Goal: Task Accomplishment & Management: Use online tool/utility

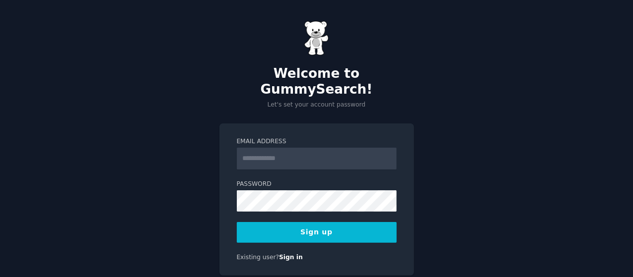
click at [260, 148] on input "Email Address" at bounding box center [317, 159] width 160 height 22
type input "**********"
click at [268, 227] on div "**********" at bounding box center [316, 200] width 194 height 153
click at [268, 226] on button "Sign up" at bounding box center [317, 232] width 160 height 21
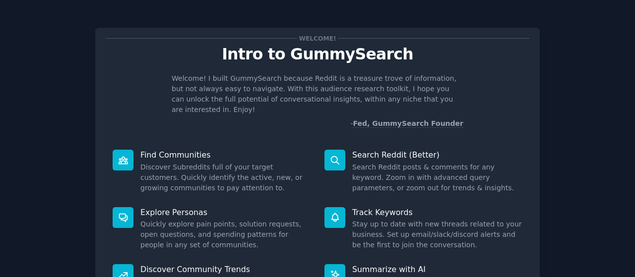
click at [59, 110] on div "Welcome! Intro to GummySearch Welcome! I built GummySearch because Reddit is a …" at bounding box center [317, 205] width 607 height 382
drag, startPoint x: 172, startPoint y: 150, endPoint x: 146, endPoint y: 140, distance: 27.0
click at [146, 150] on p "Find Communities" at bounding box center [225, 155] width 170 height 10
click at [131, 150] on div at bounding box center [123, 160] width 21 height 21
click at [118, 155] on icon at bounding box center [123, 160] width 10 height 10
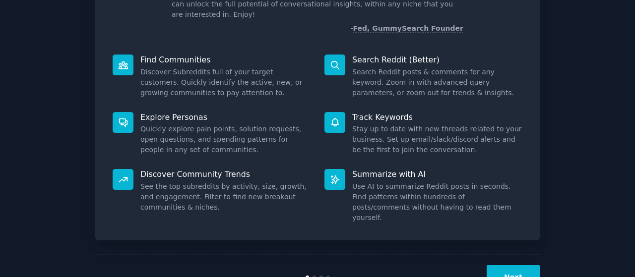
scroll to position [99, 0]
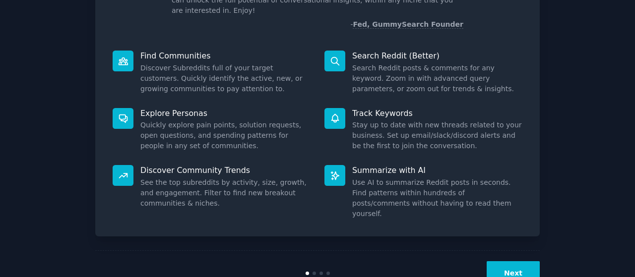
click at [511, 261] on button "Next" at bounding box center [513, 273] width 53 height 24
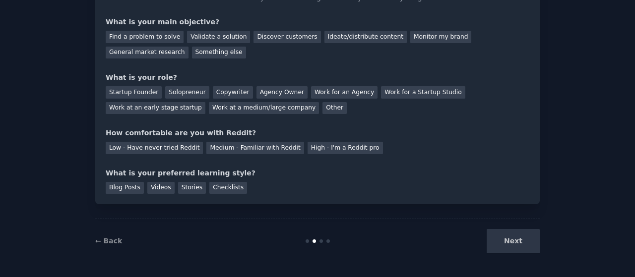
scroll to position [28, 0]
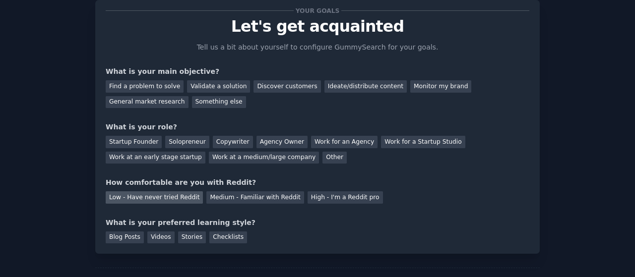
click at [171, 194] on div "Low - Have never tried Reddit" at bounding box center [154, 197] width 97 height 12
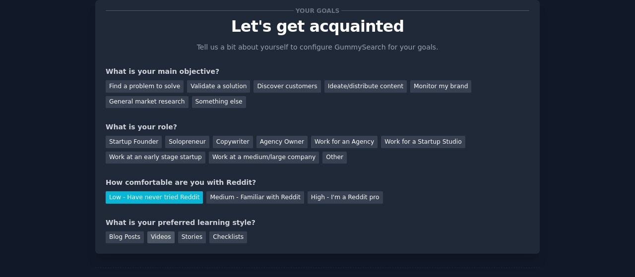
click at [165, 240] on div "Videos" at bounding box center [160, 238] width 27 height 12
click at [381, 141] on div "Work for a Startup Studio" at bounding box center [423, 142] width 84 height 12
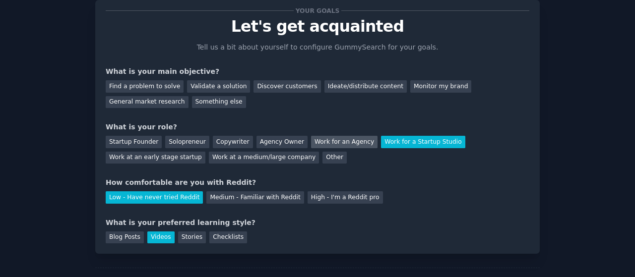
click at [339, 144] on div "Work for an Agency" at bounding box center [344, 142] width 66 height 12
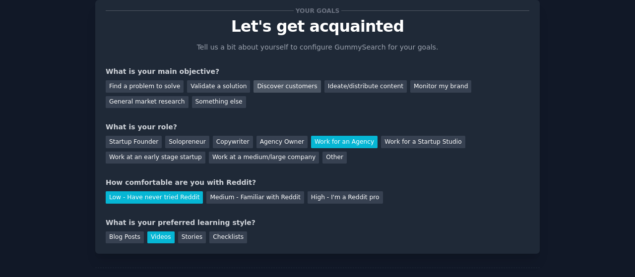
click at [270, 91] on div "Discover customers" at bounding box center [287, 86] width 67 height 12
click at [325, 89] on div "Ideate/distribute content" at bounding box center [365, 86] width 82 height 12
click at [263, 85] on div "Discover customers" at bounding box center [287, 86] width 67 height 12
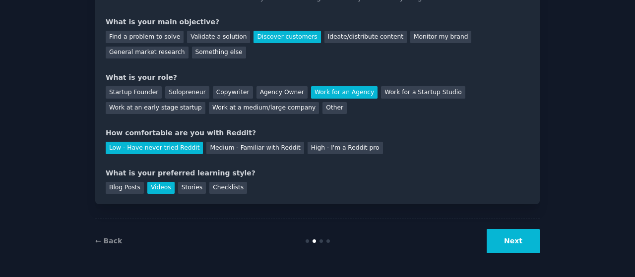
click at [521, 237] on button "Next" at bounding box center [513, 241] width 53 height 24
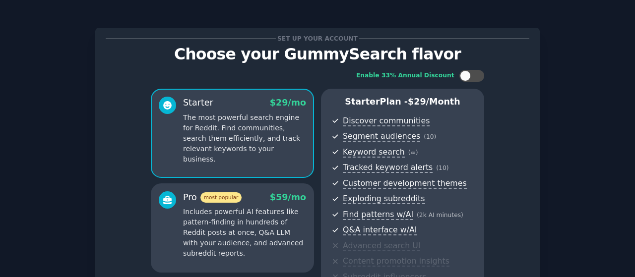
scroll to position [184, 0]
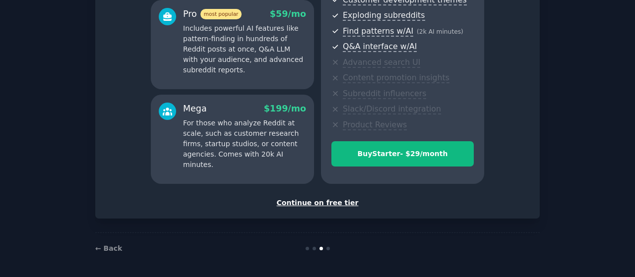
click at [327, 199] on div "Continue on free tier" at bounding box center [318, 203] width 424 height 10
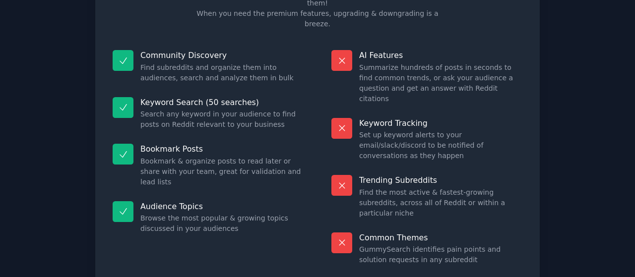
scroll to position [83, 0]
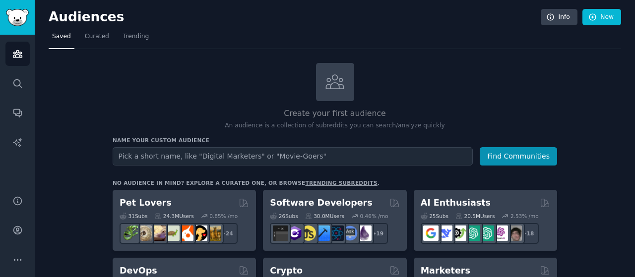
click at [239, 160] on input "text" at bounding box center [293, 156] width 360 height 18
type input "s"
click at [114, 156] on input "small business owners" at bounding box center [293, 156] width 360 height 18
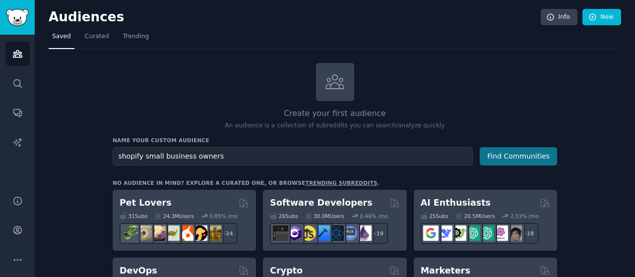
type input "shopify small business owners"
click at [507, 157] on button "Find Communities" at bounding box center [518, 156] width 77 height 18
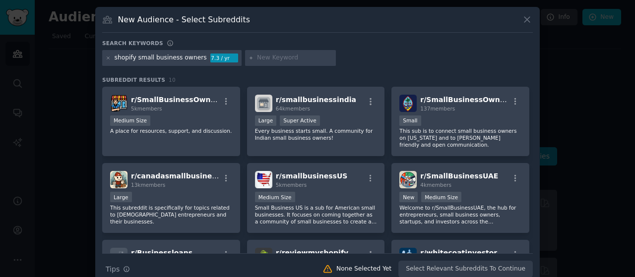
click at [280, 52] on div at bounding box center [290, 58] width 91 height 16
click at [280, 55] on input "text" at bounding box center [294, 58] width 75 height 9
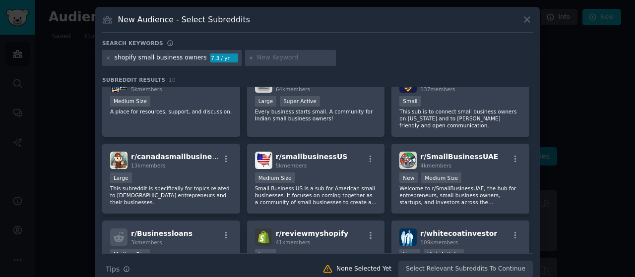
scroll to position [15, 0]
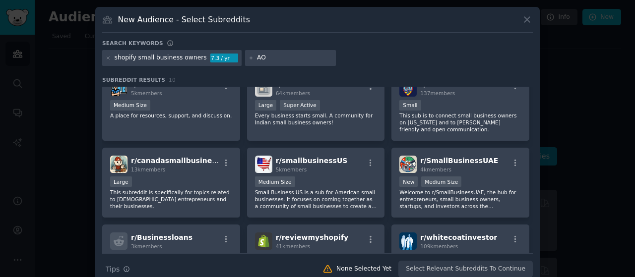
type input "AOV"
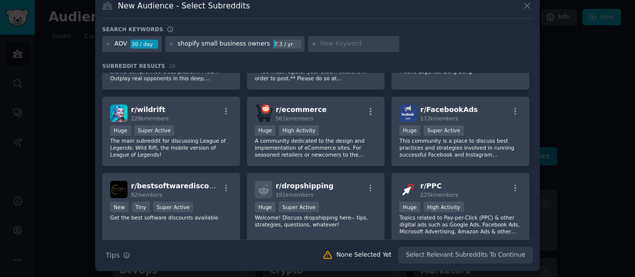
scroll to position [437, 0]
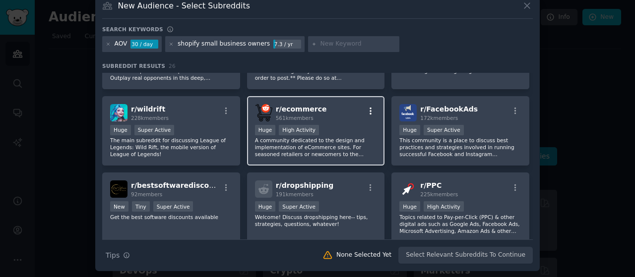
click at [373, 110] on button "button" at bounding box center [371, 111] width 12 height 9
